Goal: Task Accomplishment & Management: Manage account settings

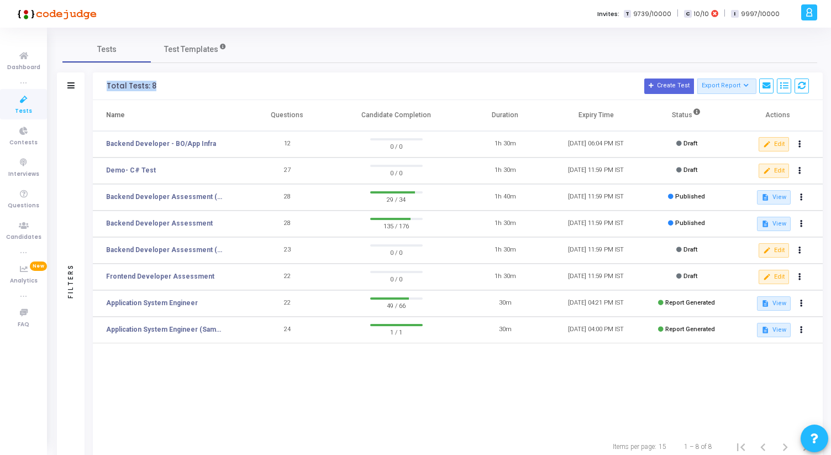
drag, startPoint x: 107, startPoint y: 87, endPoint x: 171, endPoint y: 87, distance: 64.7
click at [171, 87] on h3 "Total Tests: 8 Create Test Export Report Id Name Job Role Questions Candidate C…" at bounding box center [458, 86] width 703 height 15
drag, startPoint x: 171, startPoint y: 87, endPoint x: 106, endPoint y: 90, distance: 65.3
click at [106, 90] on div "Total Tests: 8 Create Test Export Report Id Name Job Role Questions Candidate C…" at bounding box center [458, 86] width 730 height 28
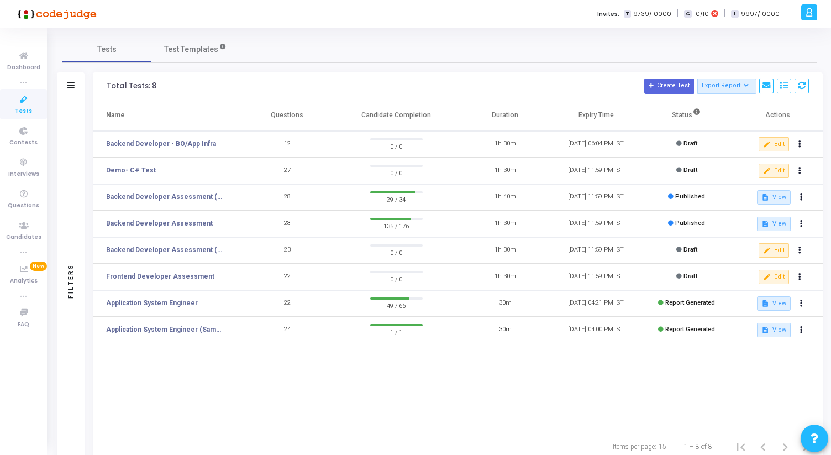
click at [106, 90] on div "Total Tests: 8 Create Test Export Report Id Name Job Role Questions Candidate C…" at bounding box center [458, 86] width 730 height 28
drag, startPoint x: 107, startPoint y: 85, endPoint x: 163, endPoint y: 86, distance: 56.4
click at [164, 86] on h3 "Total Tests: 8 Create Test Export Report Id Name Job Role Questions Candidate C…" at bounding box center [458, 86] width 703 height 15
click at [163, 86] on h3 "Total Tests: 8 Create Test Export Report Id Name Job Role Questions Candidate C…" at bounding box center [458, 86] width 703 height 15
drag, startPoint x: 106, startPoint y: 84, endPoint x: 174, endPoint y: 82, distance: 67.5
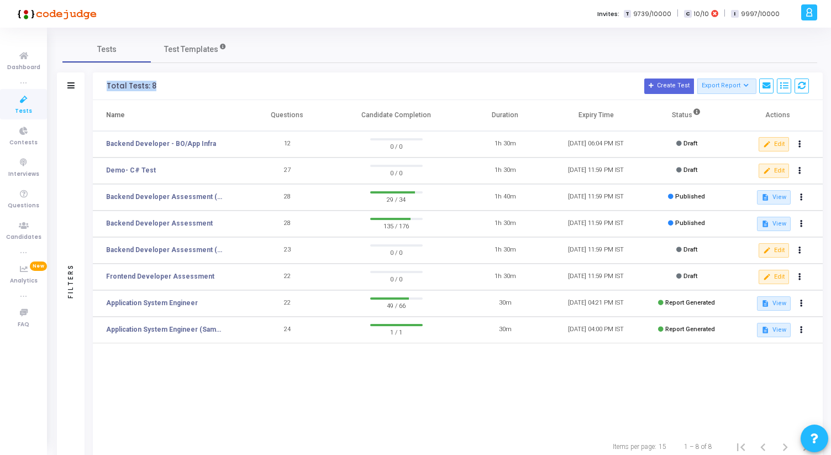
click at [174, 83] on div "Total Tests: 8 Create Test Export Report Id Name Job Role Questions Candidate C…" at bounding box center [458, 86] width 730 height 28
click at [174, 82] on h3 "Total Tests: 8 Create Test Export Report Id Name Job Role Questions Candidate C…" at bounding box center [458, 86] width 703 height 15
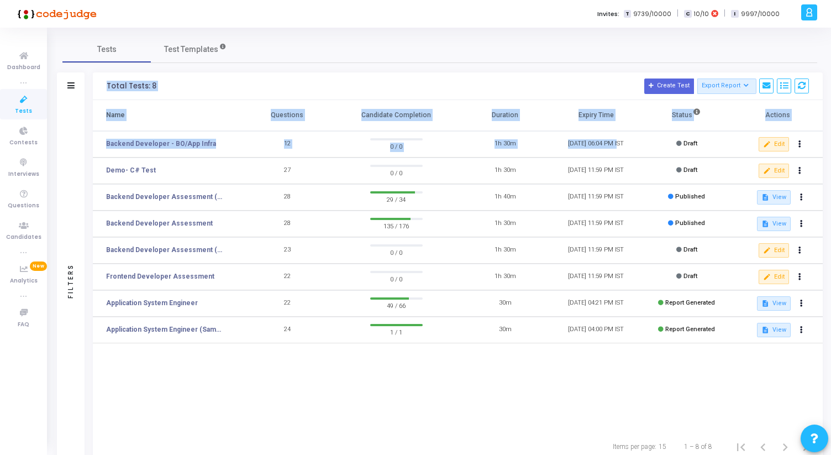
drag, startPoint x: 106, startPoint y: 85, endPoint x: 611, endPoint y: 140, distance: 508.2
click at [611, 140] on div "Total Tests: 8 Create Test Export Report Id Name Job Role Questions Candidate C…" at bounding box center [458, 267] width 730 height 390
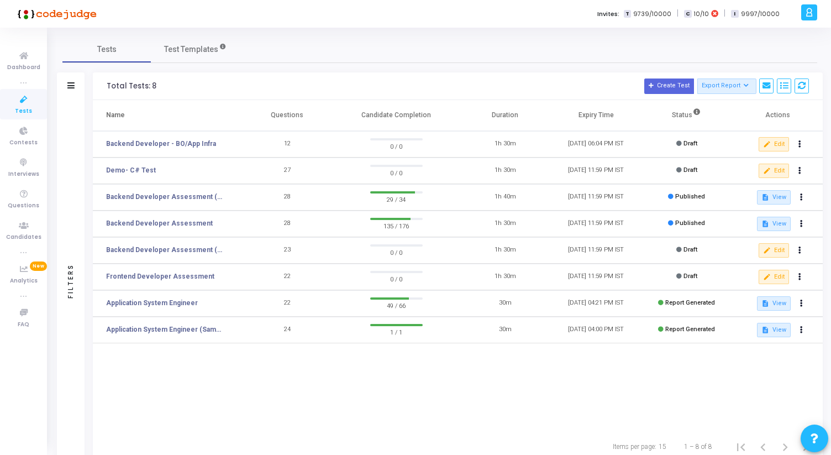
click at [306, 81] on h3 "Total Tests: 8 Create Test Export Report Id Name Job Role Questions Candidate C…" at bounding box center [458, 86] width 703 height 15
drag, startPoint x: 108, startPoint y: 86, endPoint x: 459, endPoint y: 131, distance: 354.0
click at [458, 131] on div "Total Tests: 8 Create Test Export Report Id Name Job Role Questions Candidate C…" at bounding box center [458, 267] width 730 height 390
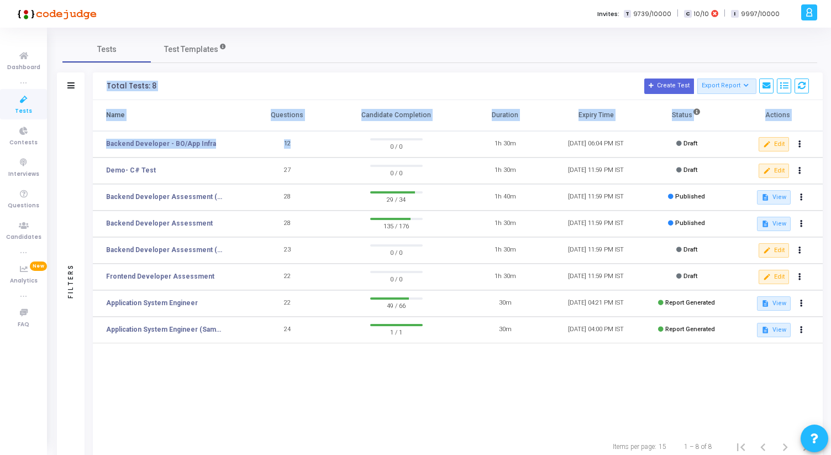
click at [459, 131] on td "0 / 0" at bounding box center [396, 144] width 127 height 27
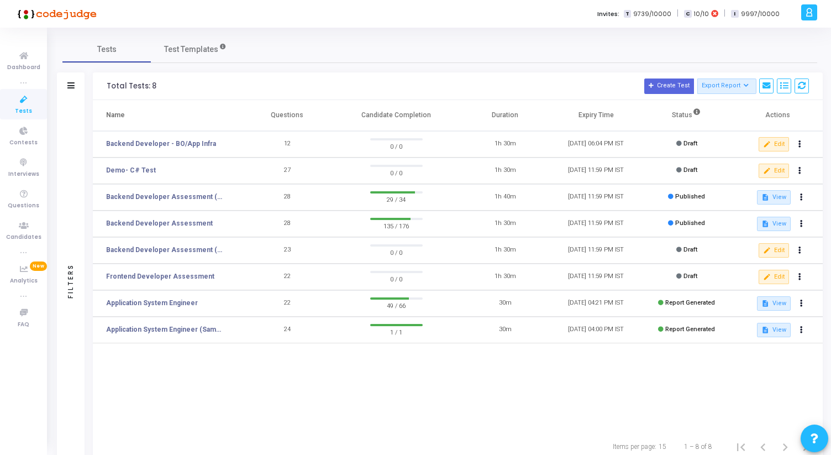
drag, startPoint x: 106, startPoint y: 86, endPoint x: 444, endPoint y: 112, distance: 339.3
click at [444, 112] on div "Total Tests: 8 Create Test Export Report Id Name Job Role Questions Candidate C…" at bounding box center [458, 267] width 730 height 390
click at [444, 112] on th "Candidate Completion" at bounding box center [396, 115] width 127 height 31
drag, startPoint x: 444, startPoint y: 112, endPoint x: 101, endPoint y: 87, distance: 344.2
click at [101, 87] on div "Total Tests: 8 Create Test Export Report Id Name Job Role Questions Candidate C…" at bounding box center [458, 267] width 730 height 390
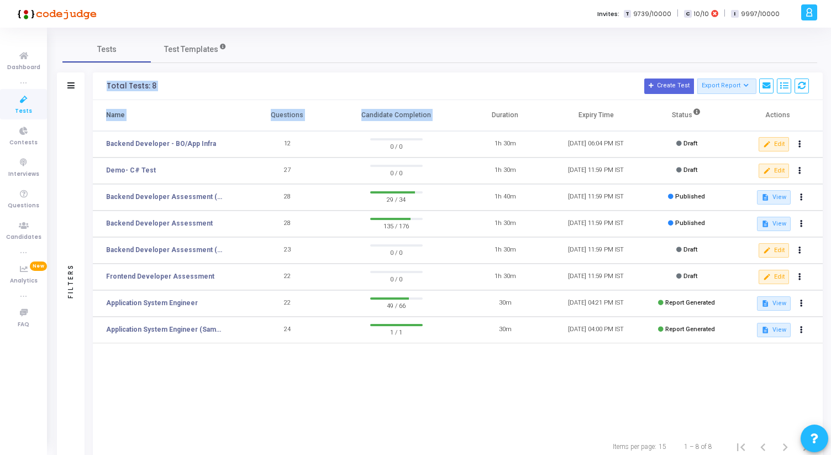
click at [101, 87] on div "Total Tests: 8 Create Test Export Report Id Name Job Role Questions Candidate C…" at bounding box center [458, 86] width 730 height 28
drag, startPoint x: 101, startPoint y: 87, endPoint x: 675, endPoint y: 109, distance: 574.8
click at [675, 109] on div "Total Tests: 8 Create Test Export Report Id Name Job Role Questions Candidate C…" at bounding box center [458, 267] width 730 height 390
click at [336, 86] on h3 "Total Tests: 8 Create Test Export Report Id Name Job Role Questions Candidate C…" at bounding box center [458, 86] width 703 height 15
